Goal: Task Accomplishment & Management: Complete application form

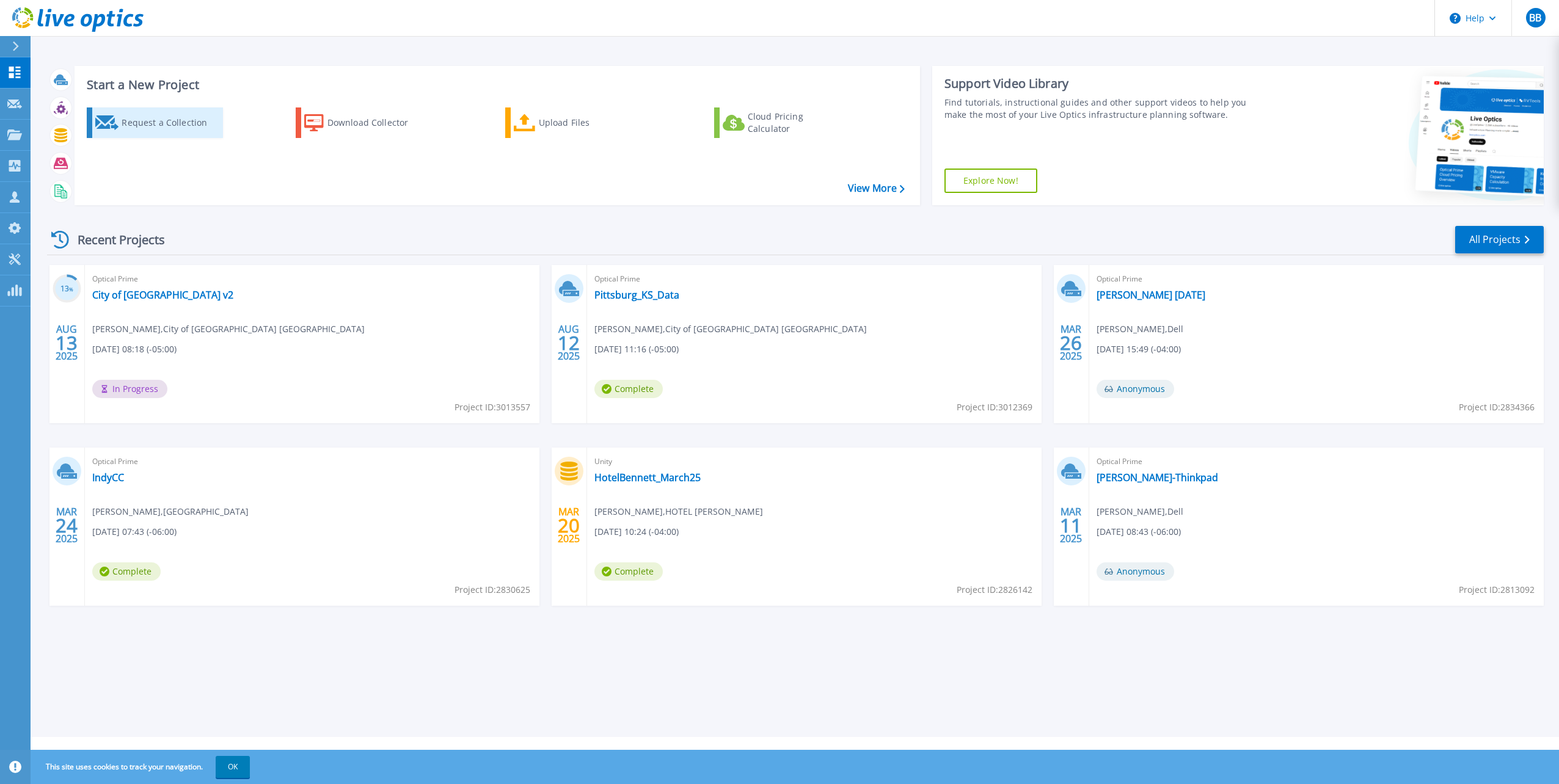
click at [167, 117] on div "Request a Collection" at bounding box center [170, 122] width 98 height 24
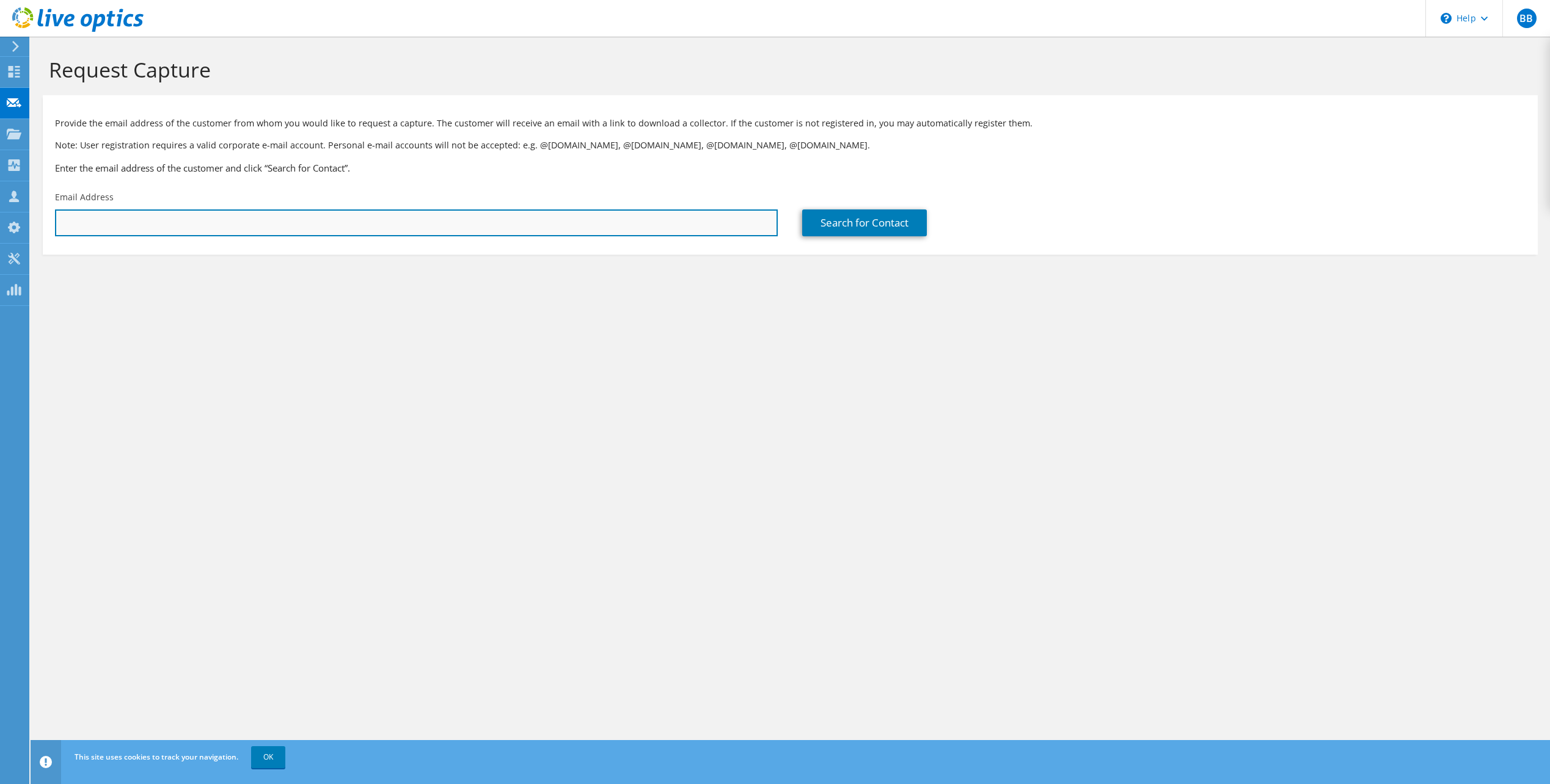
click at [201, 224] on input "text" at bounding box center [417, 223] width 723 height 27
paste input "[PERSON_NAME] <[PERSON_NAME][EMAIL_ADDRESS][DOMAIN_NAME]>"
drag, startPoint x: 134, startPoint y: 224, endPoint x: -11, endPoint y: 216, distance: 145.2
click at [0, 216] on html "BB Channel Partner [PERSON_NAME] [EMAIL_ADDRESS][DOMAIN_NAME] ConvergeOne My Pr…" at bounding box center [775, 392] width 1550 height 784
click at [215, 221] on input "[PERSON_NAME][EMAIL_ADDRESS][DOMAIN_NAME]>" at bounding box center [417, 223] width 723 height 27
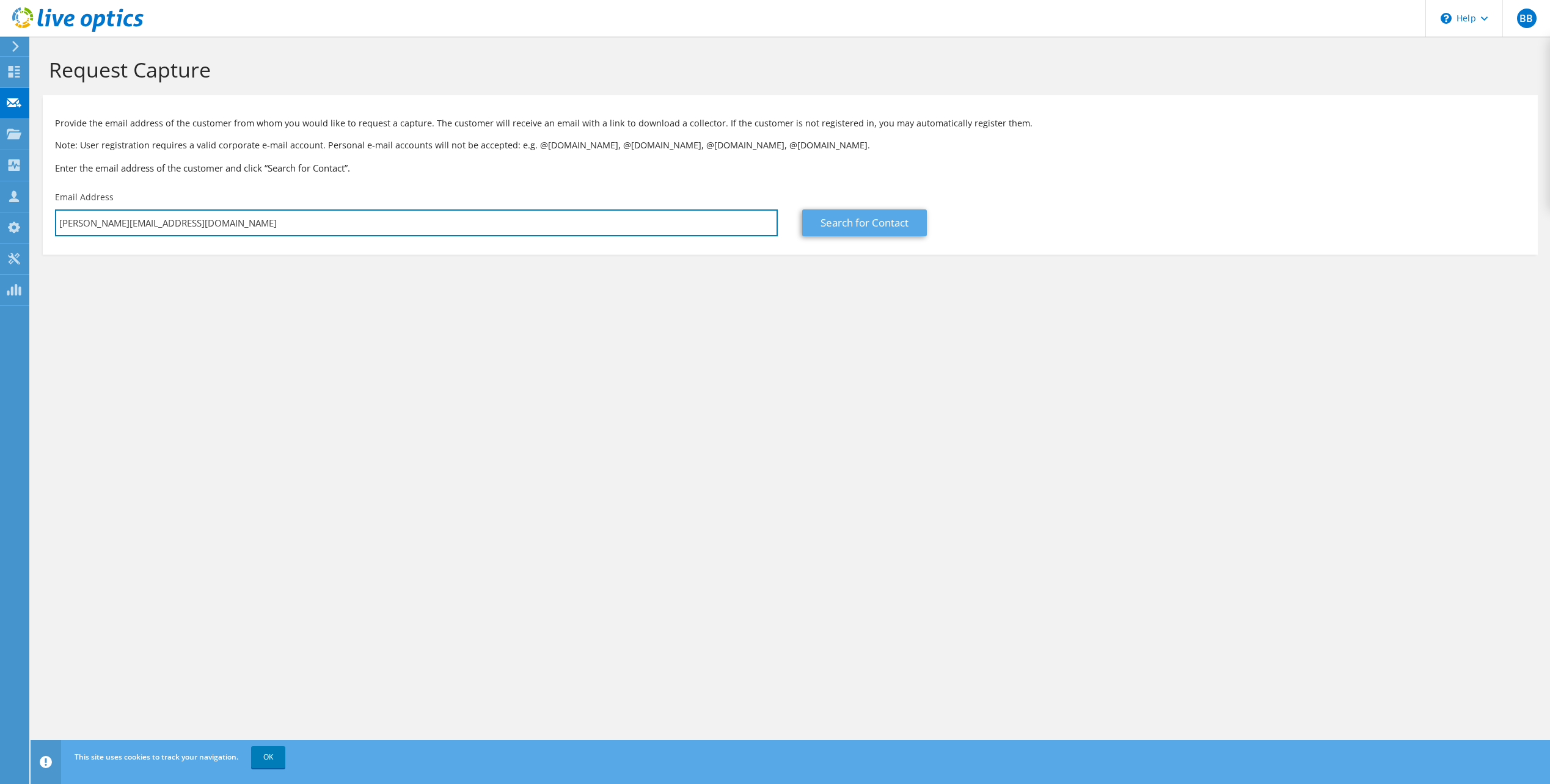
type input "[PERSON_NAME][EMAIL_ADDRESS][DOMAIN_NAME]"
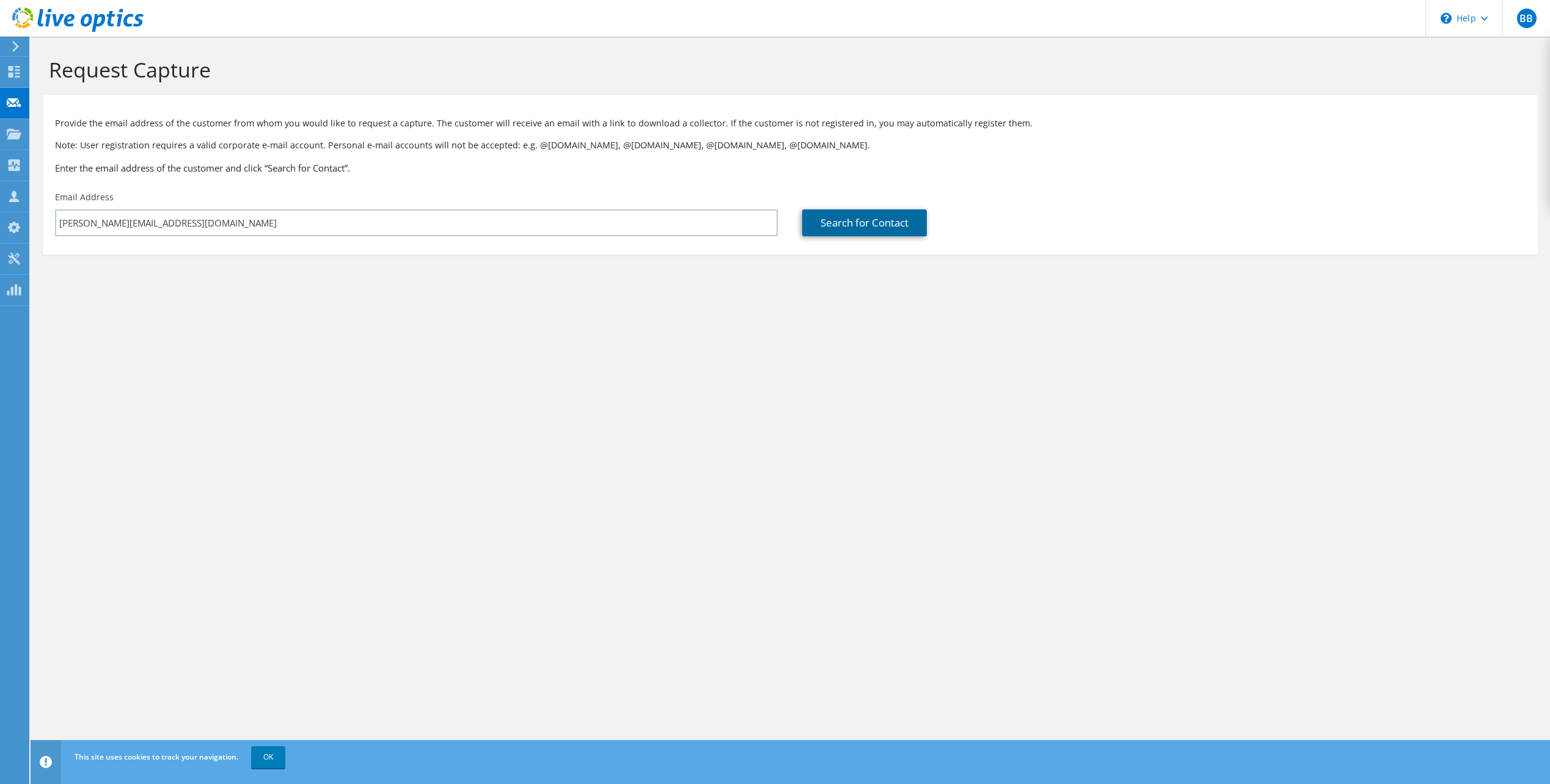
click at [862, 222] on link "Search for Contact" at bounding box center [865, 223] width 125 height 27
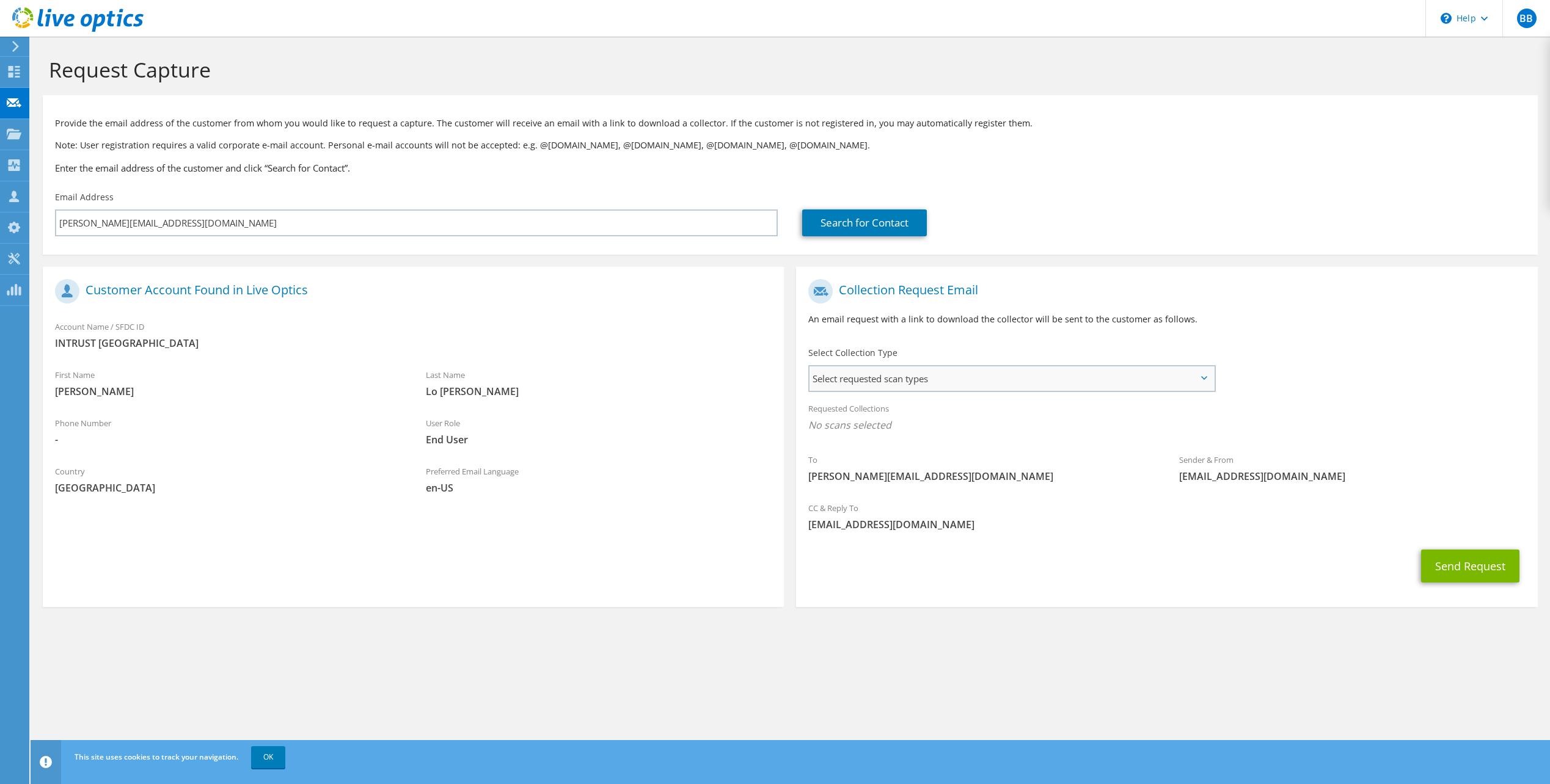
click at [828, 373] on span "Select requested scan types" at bounding box center [1011, 378] width 403 height 24
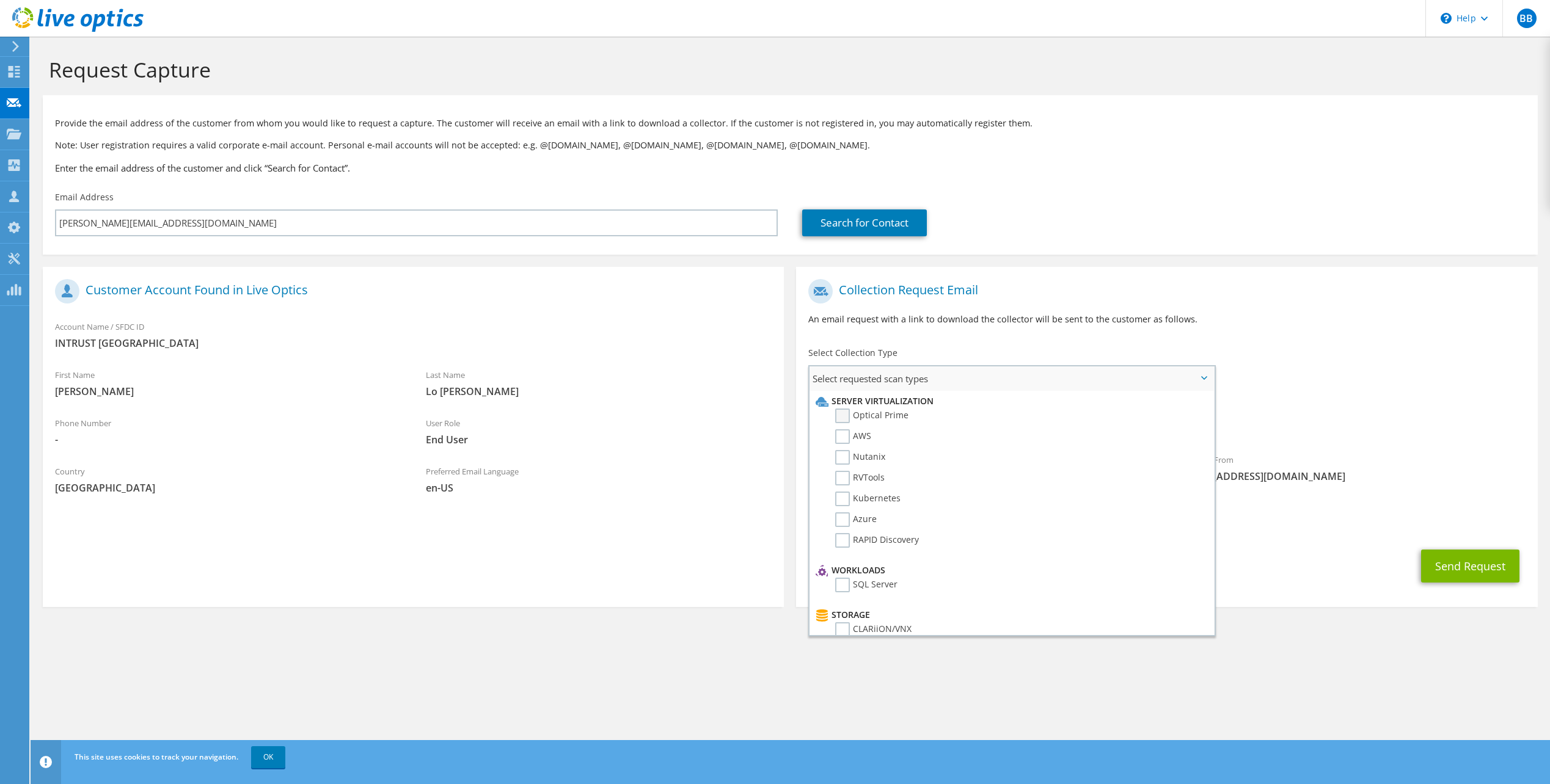
click at [838, 418] on label "Optical Prime" at bounding box center [872, 416] width 73 height 14
click at [0, 0] on input "Optical Prime" at bounding box center [0, 0] width 0 height 0
click at [1345, 422] on span "Optical Prime" at bounding box center [1166, 428] width 717 height 21
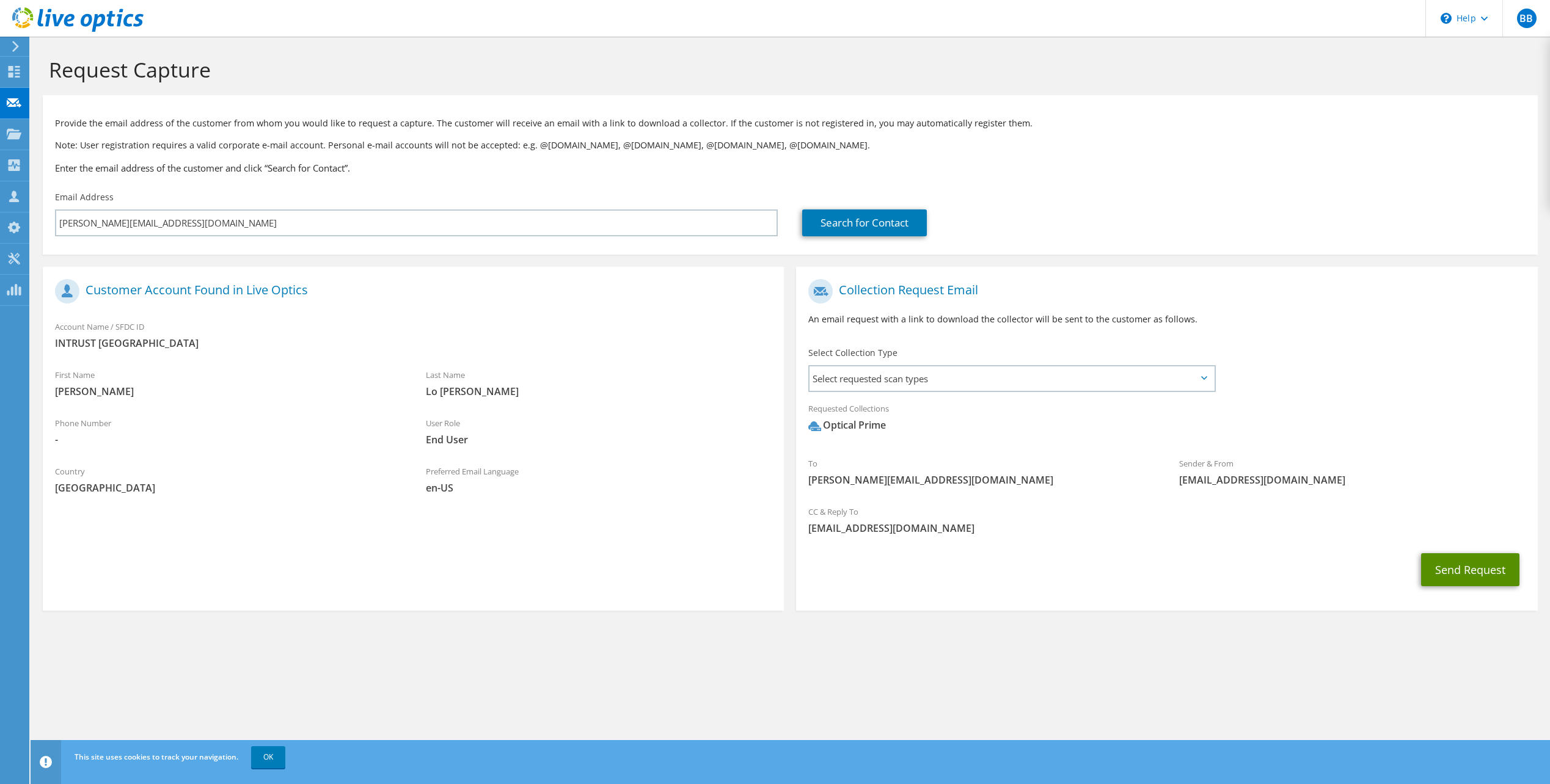
click at [1464, 565] on button "Send Request" at bounding box center [1470, 569] width 98 height 33
